Goal: Information Seeking & Learning: Learn about a topic

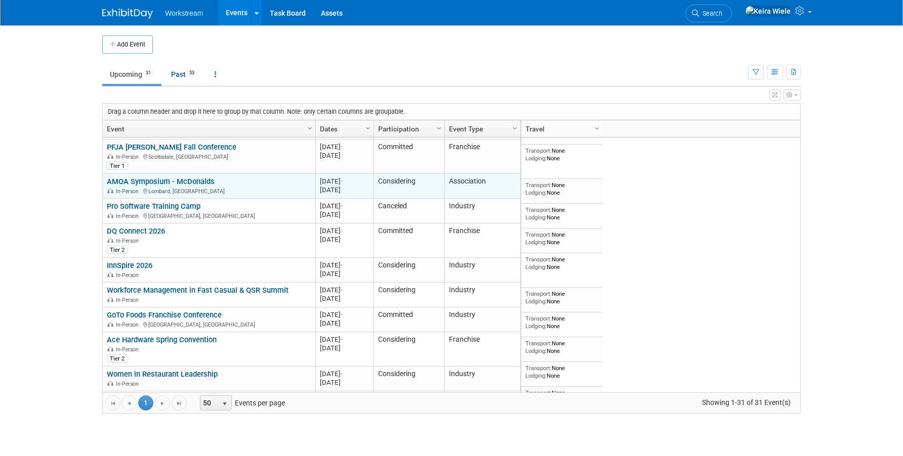
scroll to position [585, 0]
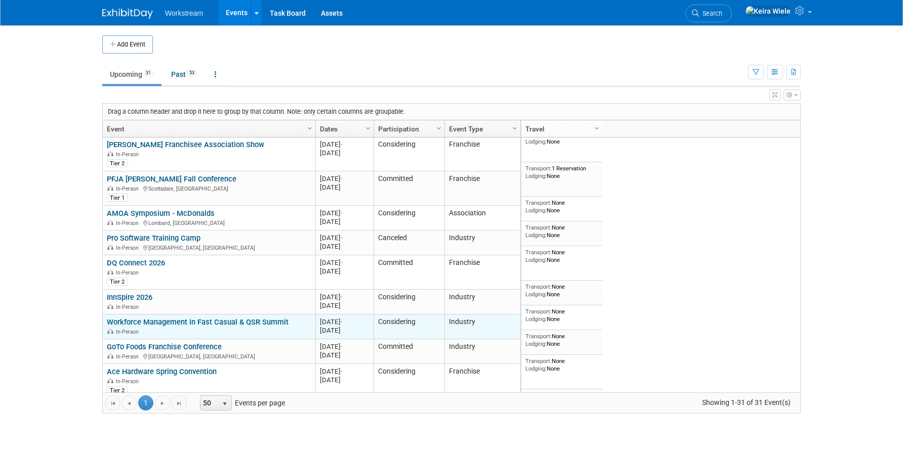
click at [166, 318] on link "Workforce Management in Fast Casual & QSR Summit" at bounding box center [198, 322] width 182 height 9
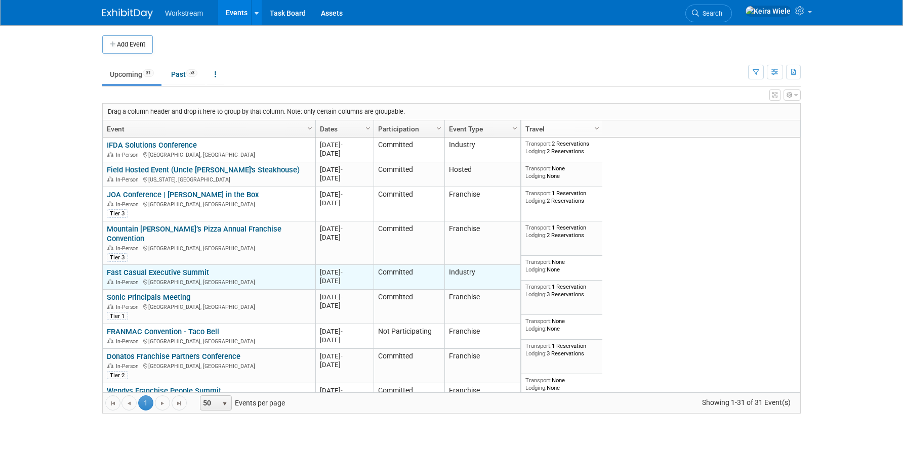
click at [201, 268] on link "Fast Casual Executive Summit" at bounding box center [158, 272] width 102 height 9
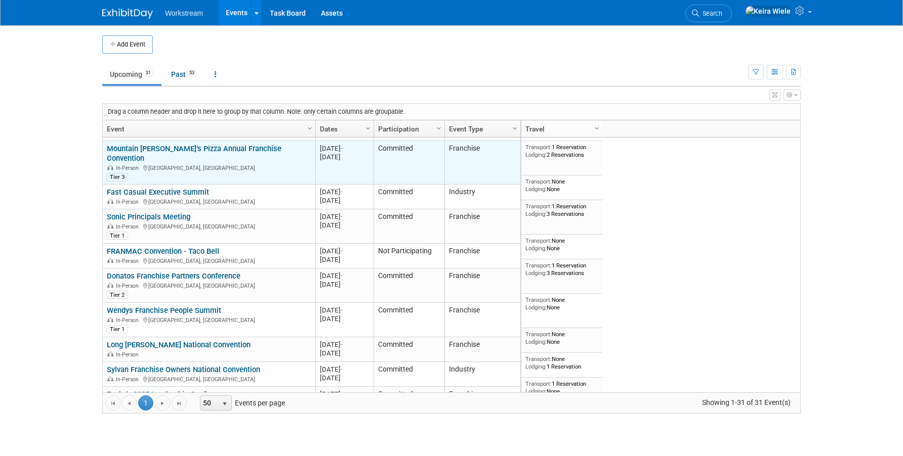
scroll to position [82, 0]
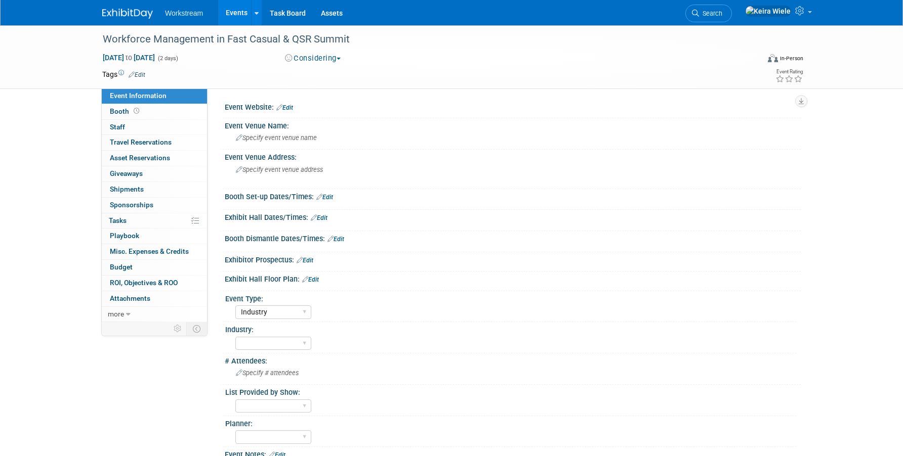
select select "Industry"
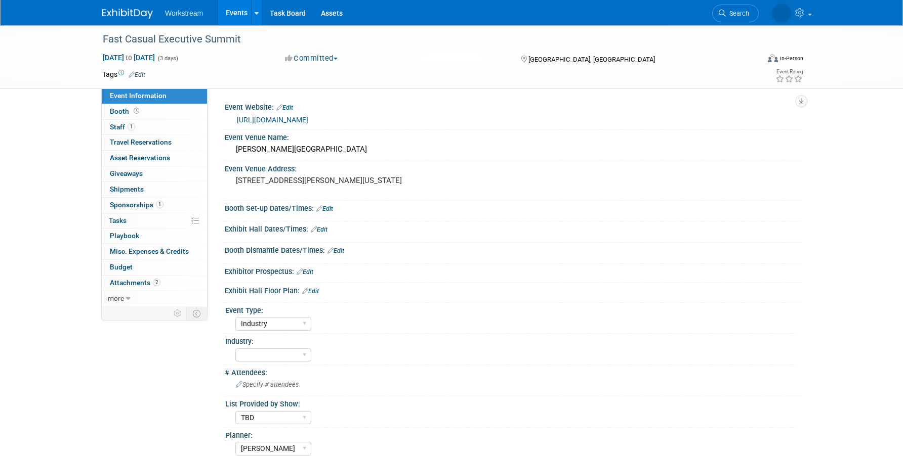
select select "Industry"
select select "TBD"
select select "[PERSON_NAME]"
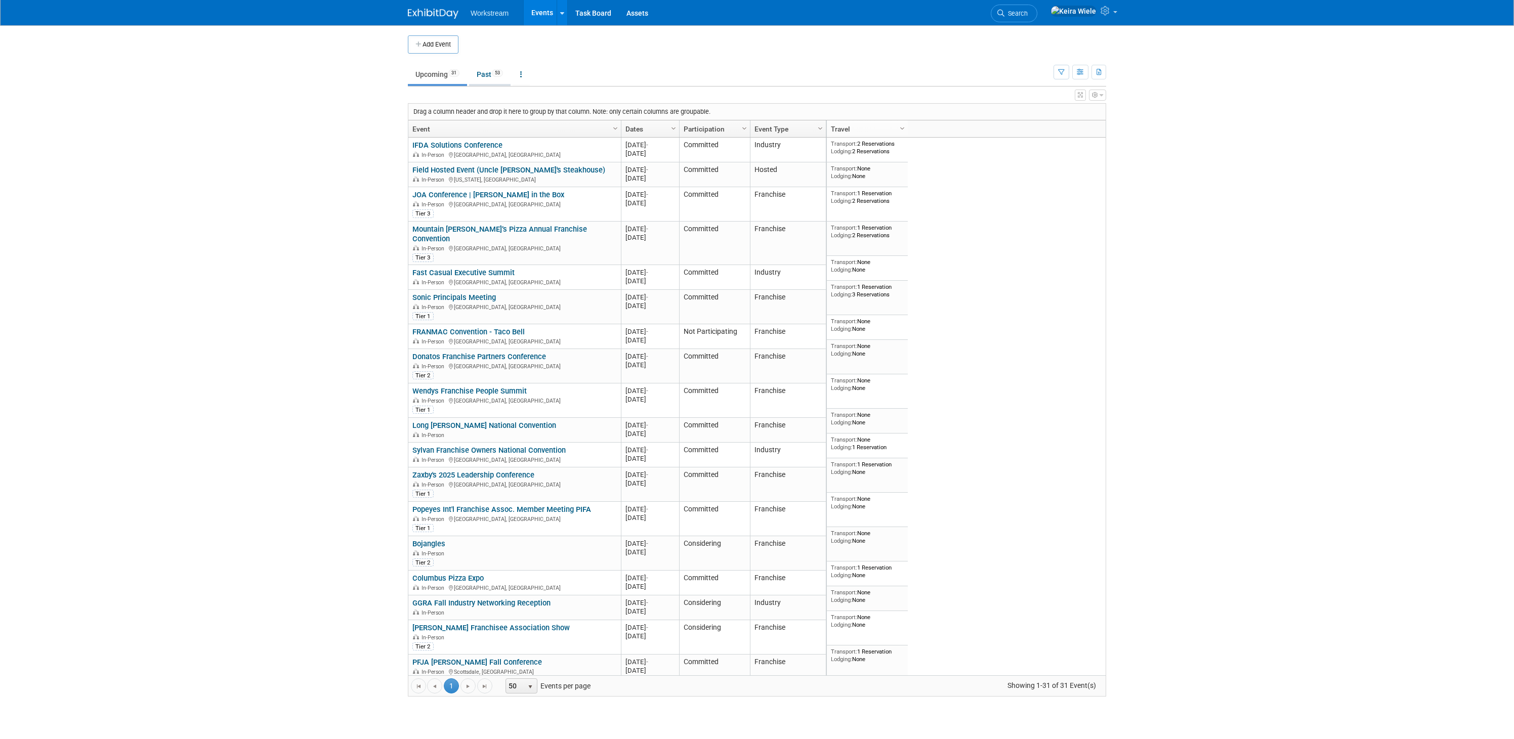
click at [478, 70] on link "Past 53" at bounding box center [489, 74] width 41 height 19
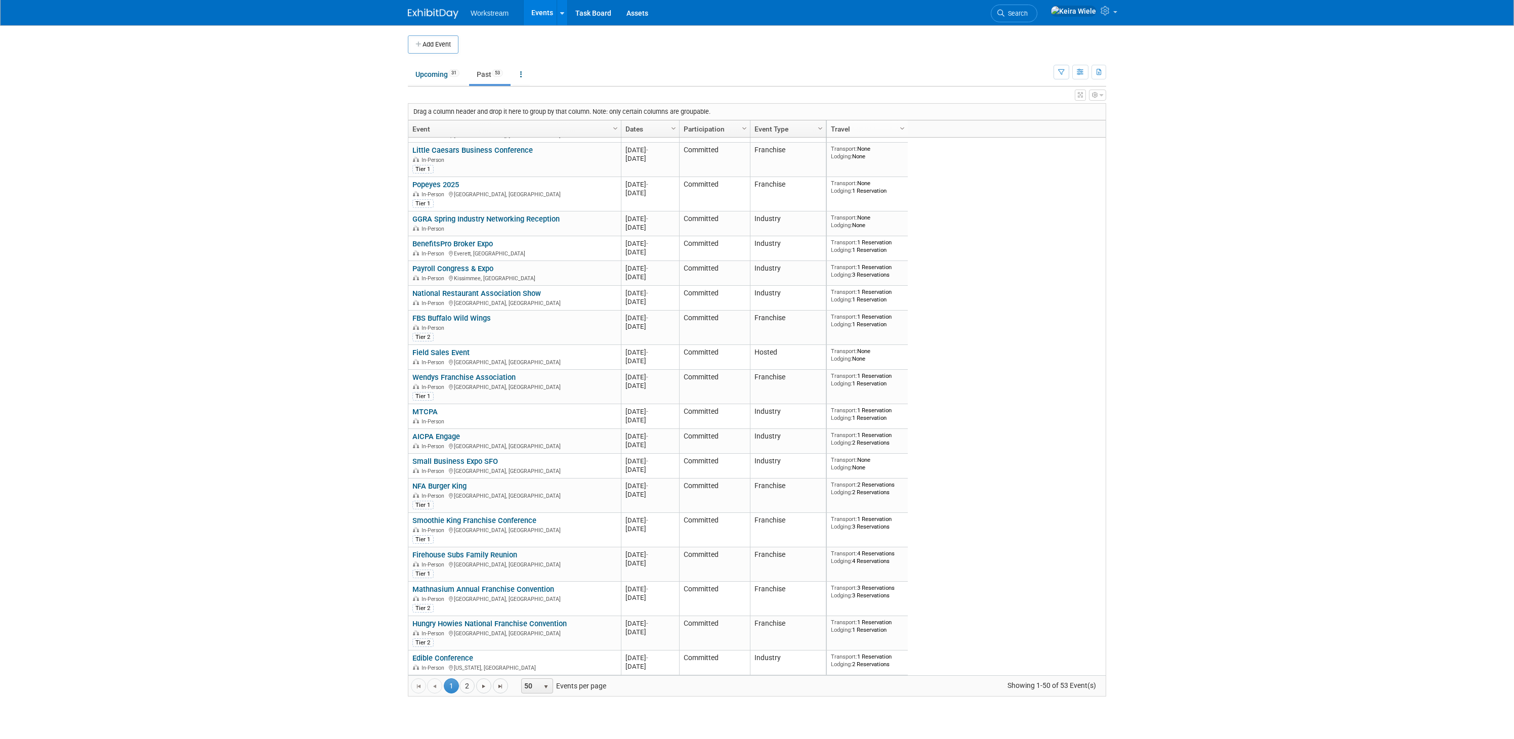
scroll to position [904, 0]
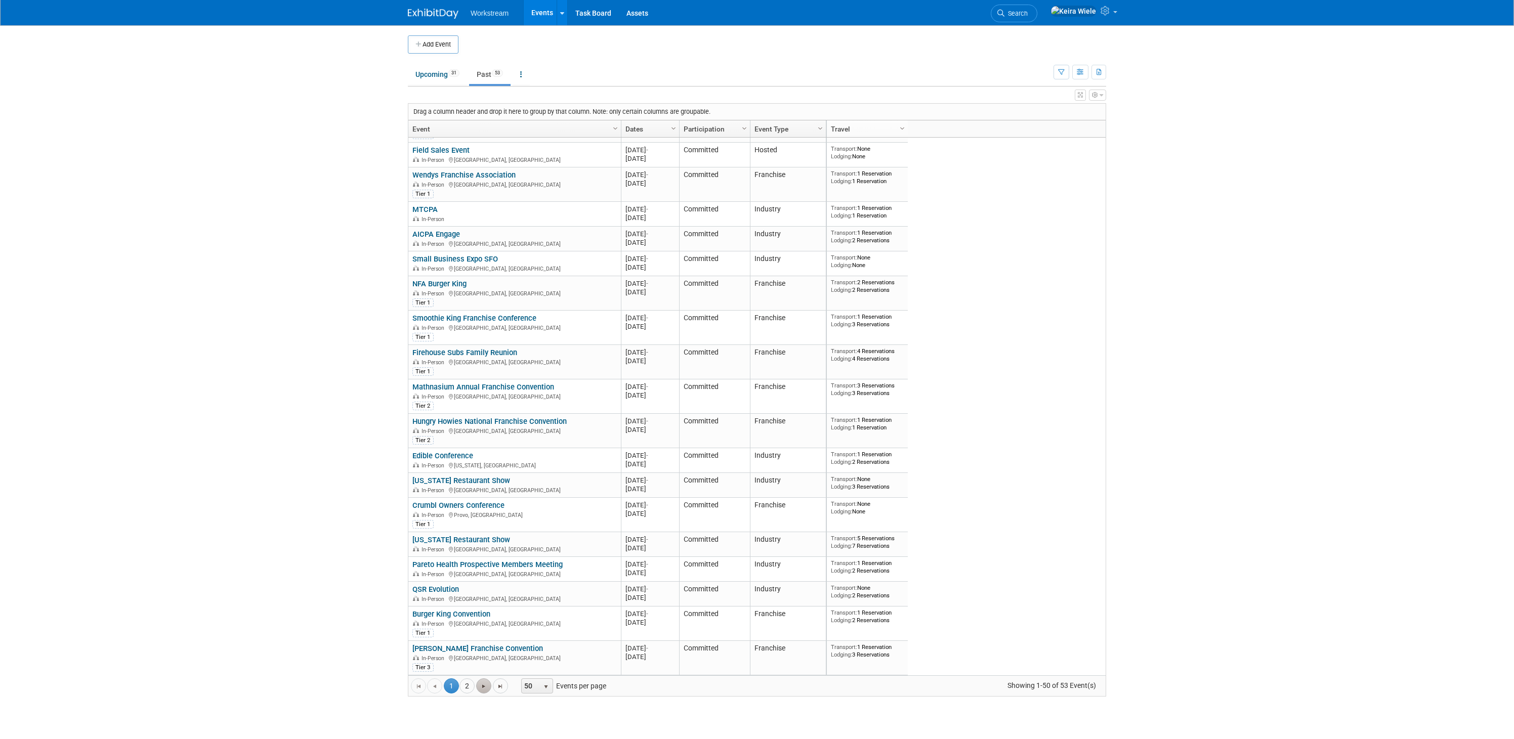
click at [486, 690] on span "Go to the next page" at bounding box center [484, 687] width 8 height 8
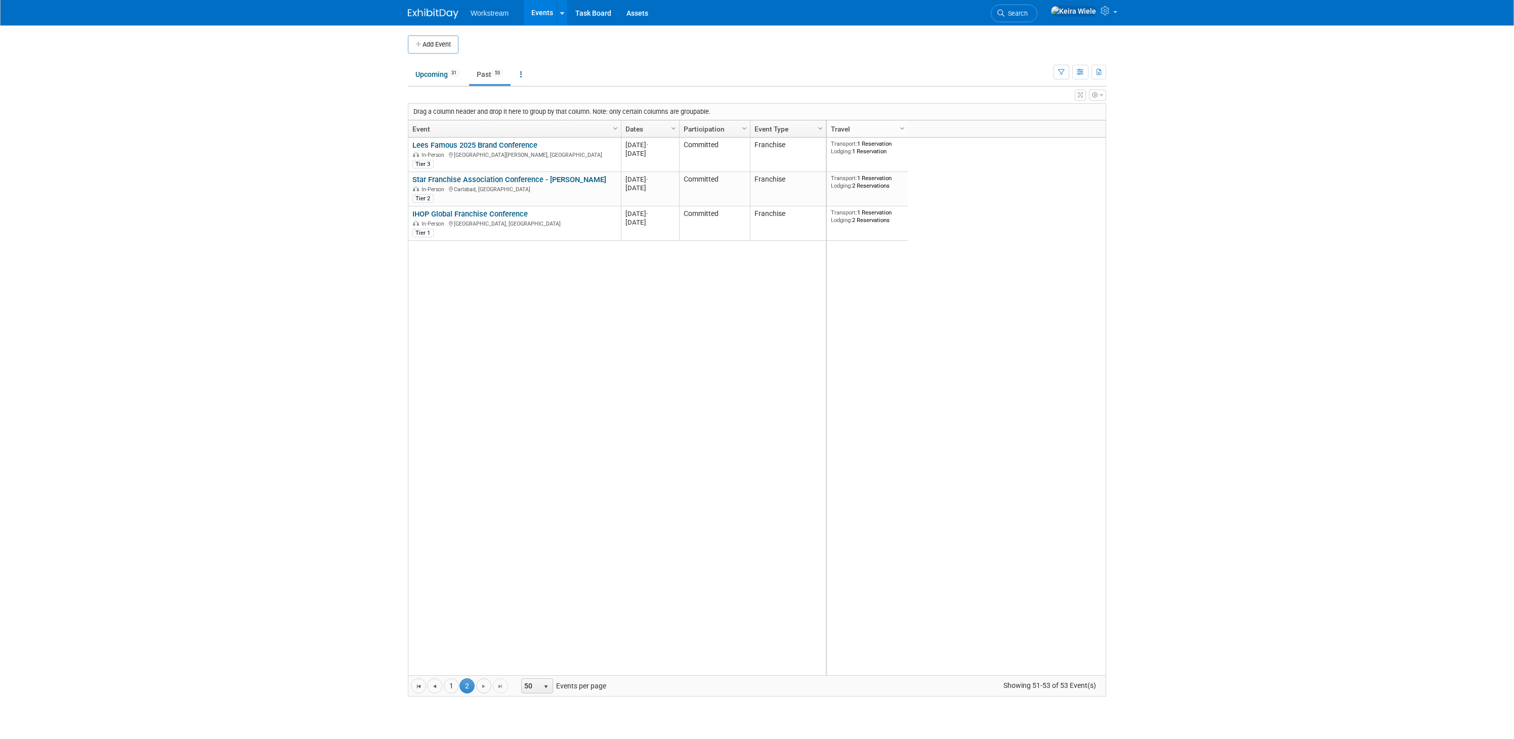
scroll to position [0, 0]
click at [437, 687] on span "Go to the previous page" at bounding box center [435, 687] width 8 height 8
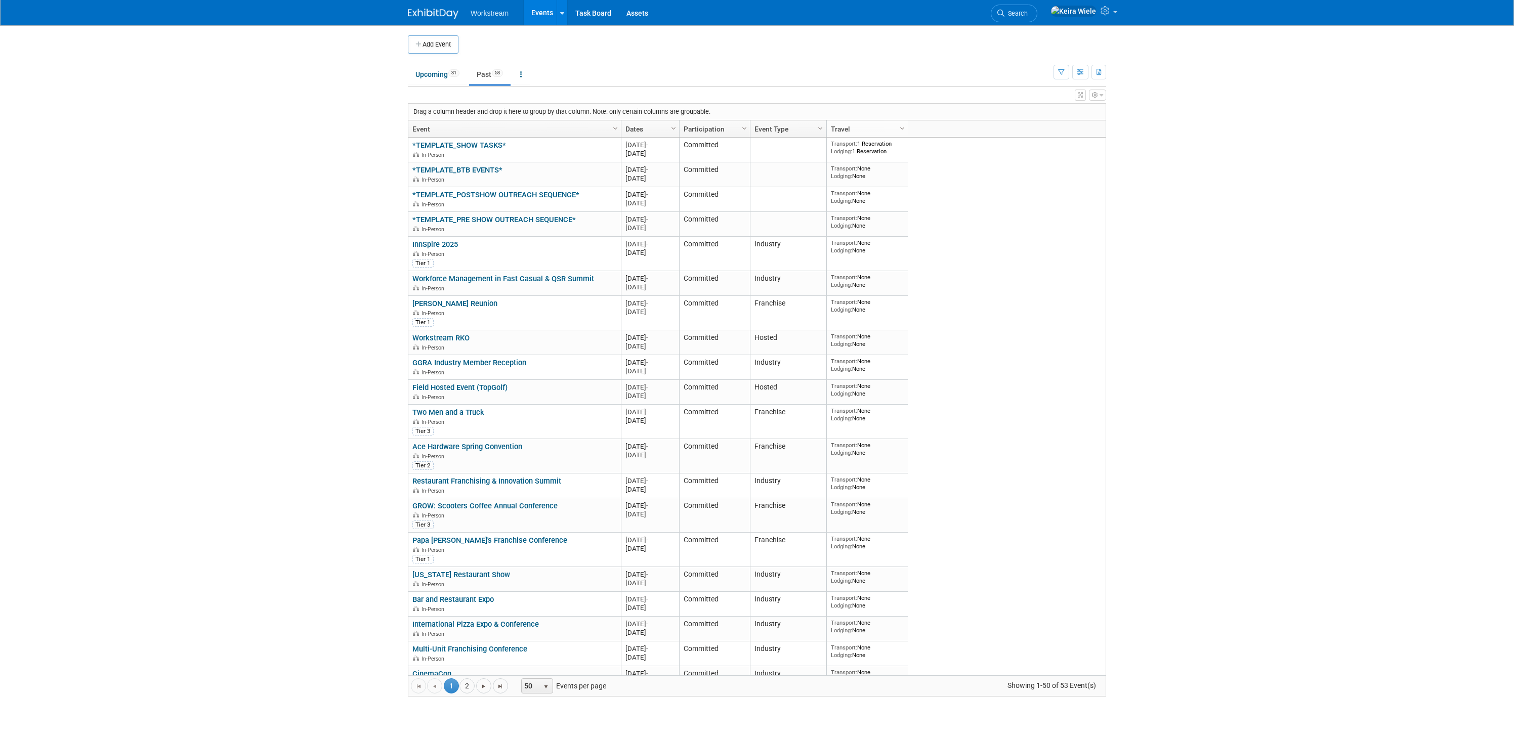
click at [654, 123] on link "Dates" at bounding box center [648, 128] width 47 height 17
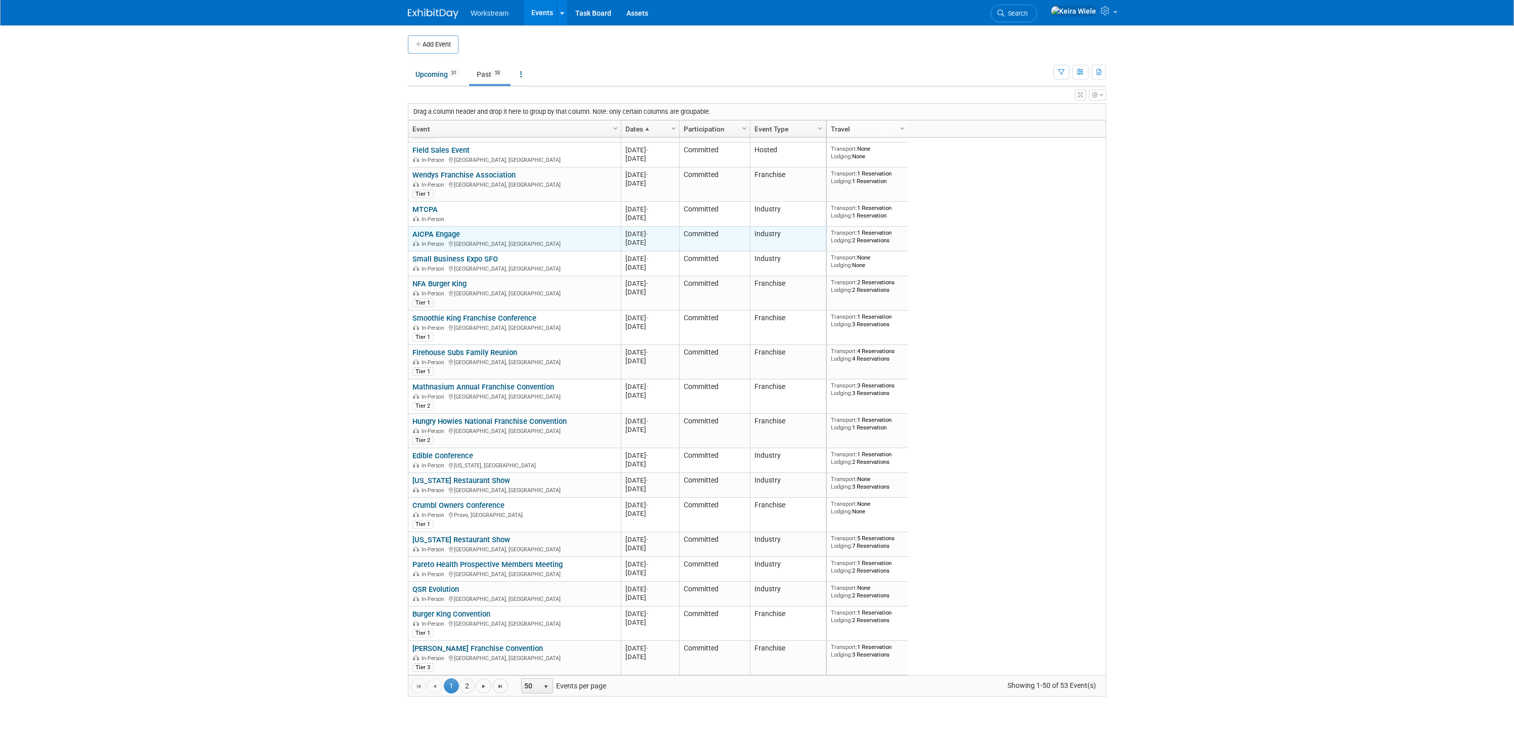
scroll to position [476, 0]
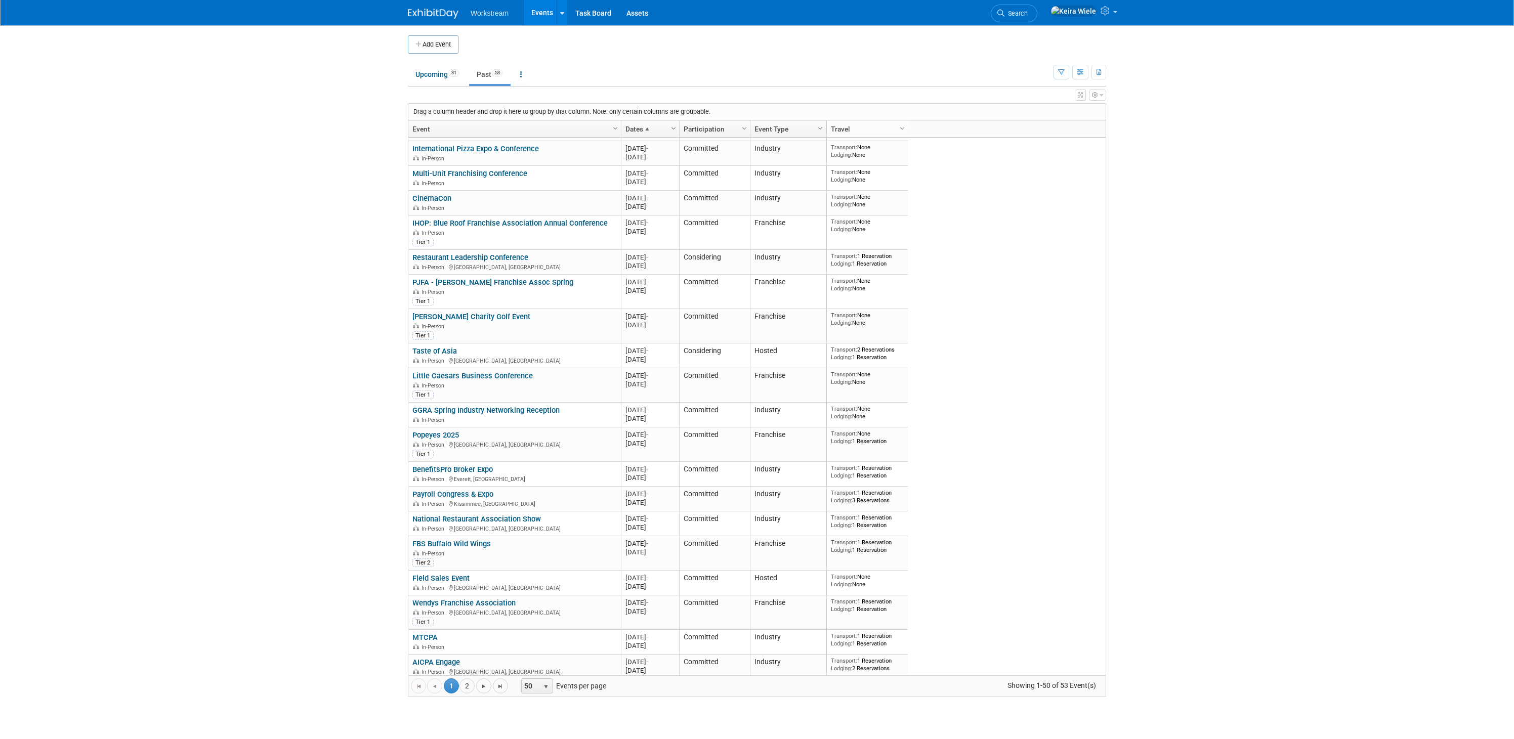
click at [671, 126] on span "Column Settings" at bounding box center [673, 128] width 8 height 8
click at [686, 157] on span "Sort Descending" at bounding box center [708, 159] width 81 height 16
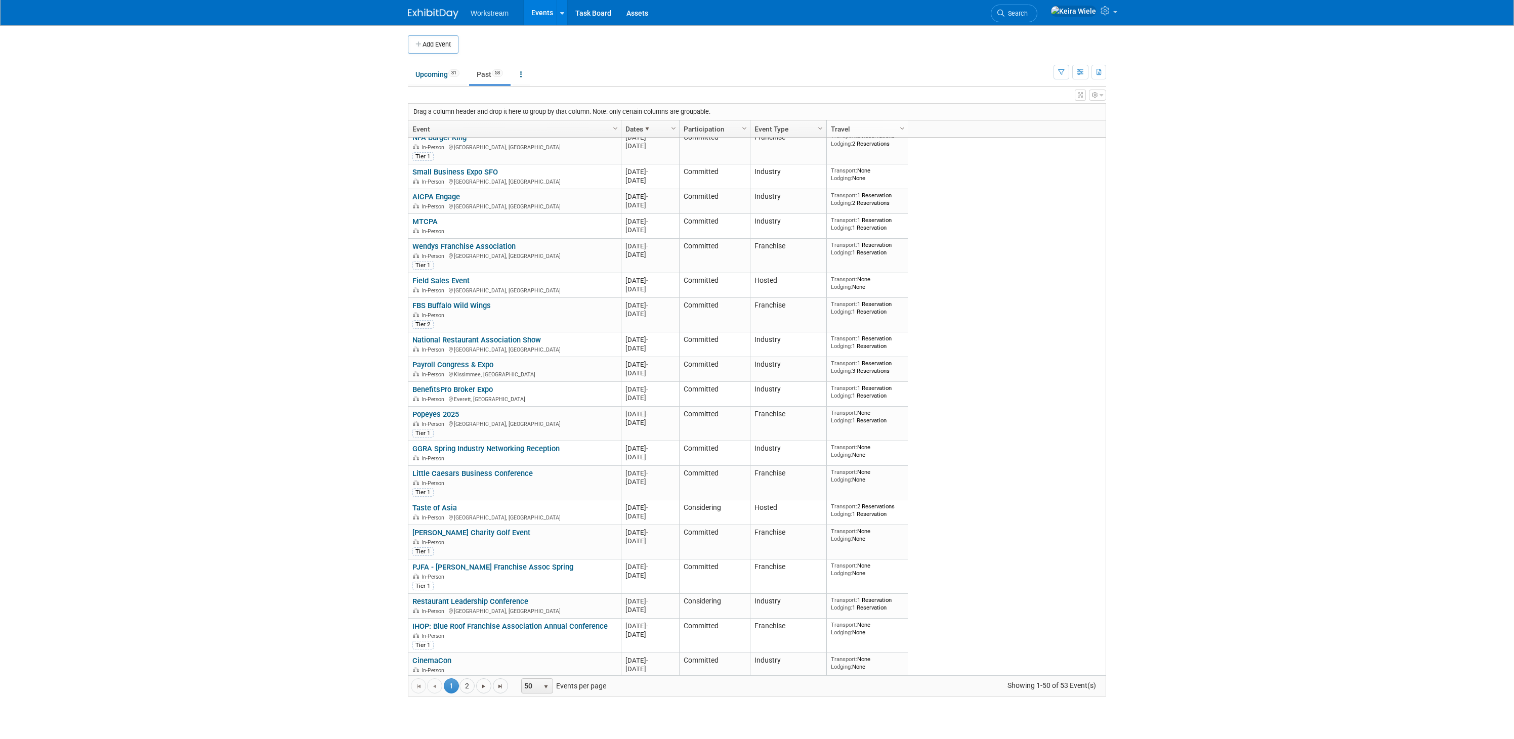
click at [368, 247] on body "Workstream Events Add Event Bulk Upload Events Shareable Event Boards Recently …" at bounding box center [757, 369] width 1514 height 739
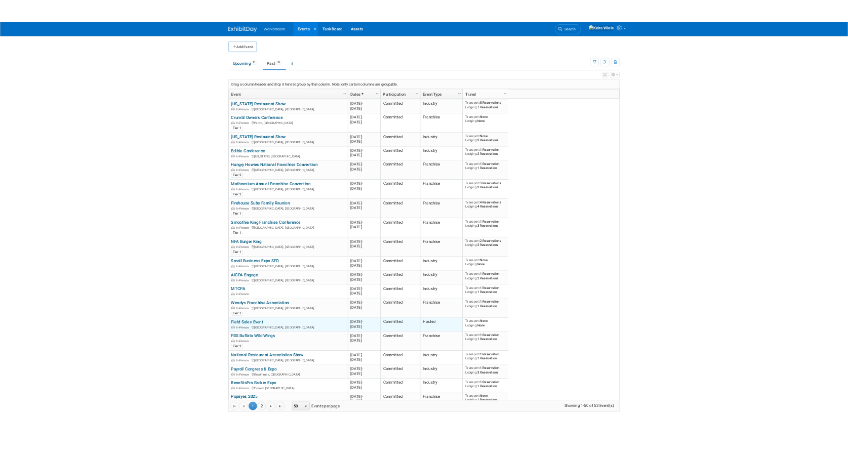
scroll to position [0, 0]
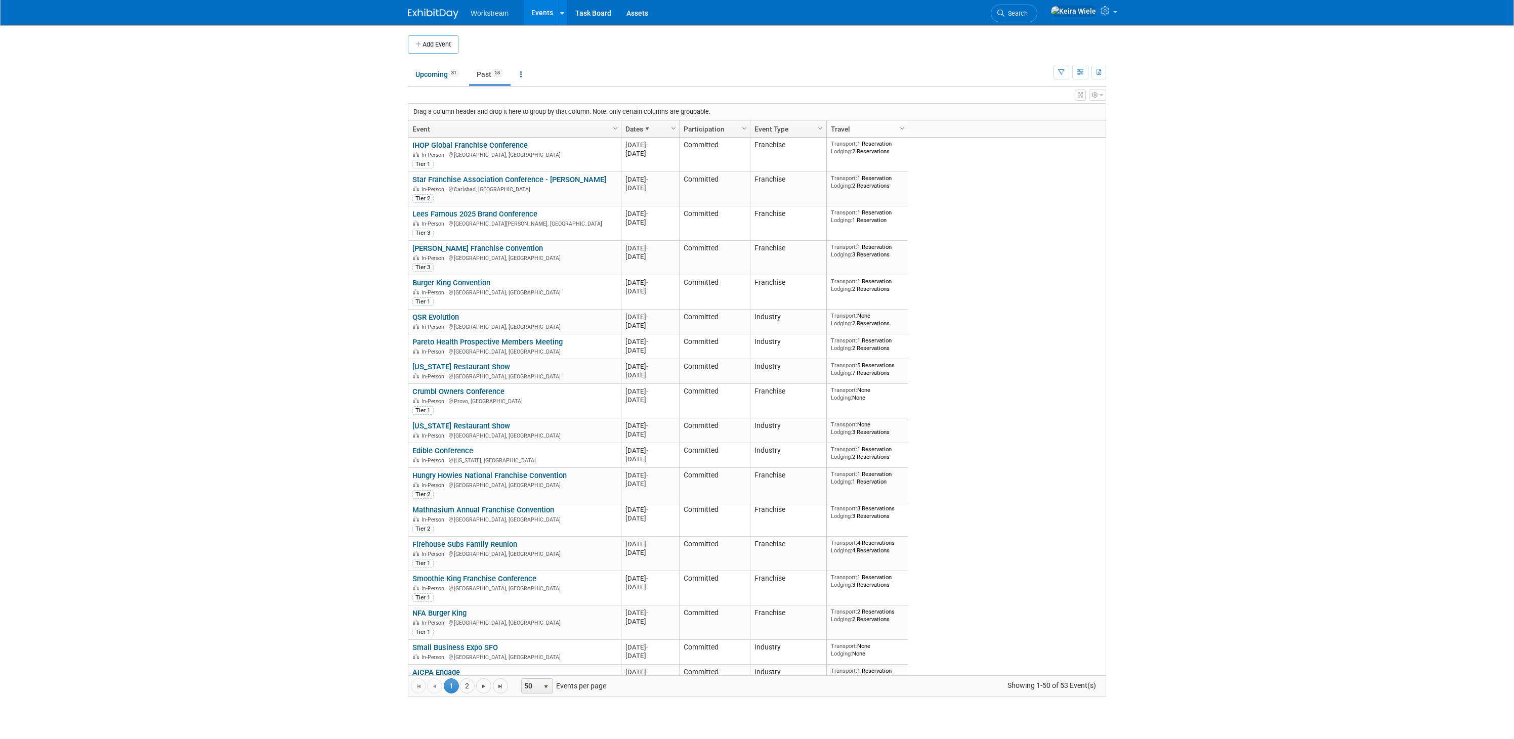
click at [361, 174] on body "Workstream Events Add Event Bulk Upload Events Shareable Event Boards Recently …" at bounding box center [757, 369] width 1514 height 739
